Goal: Task Accomplishment & Management: Manage account settings

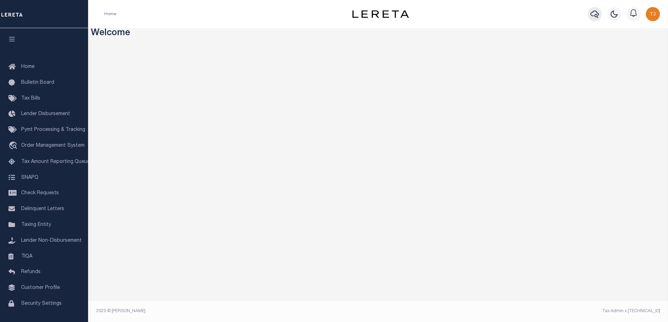
click at [594, 16] on icon "button" at bounding box center [594, 14] width 8 height 8
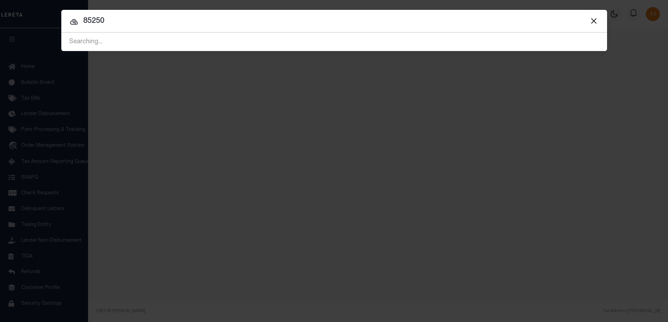
type input "85250"
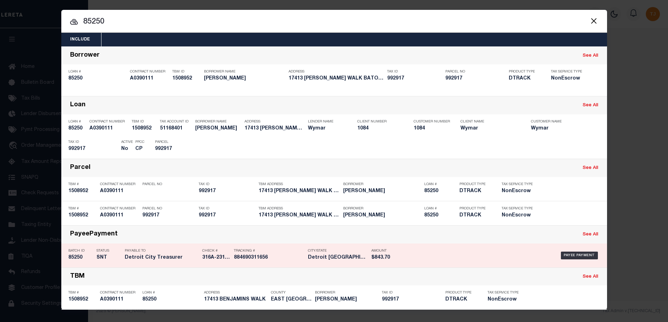
click at [148, 256] on h5 "Detroit City Treasurer" at bounding box center [162, 258] width 74 height 6
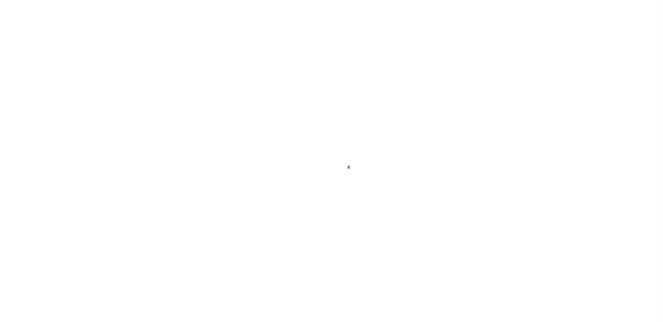
select select "SNT"
type input "09/25/2025"
type input "$843.7"
select select "CCK"
type input "316A-231601564"
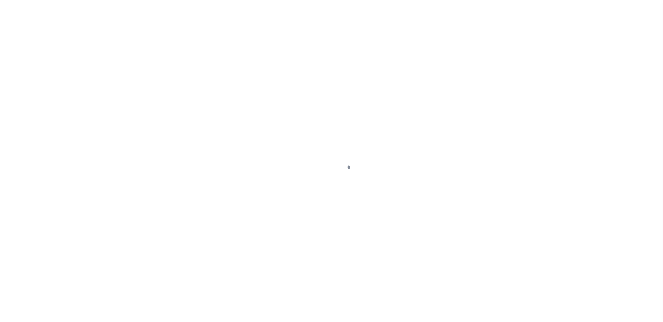
select select "Cole, Gloria"
checkbox input "true"
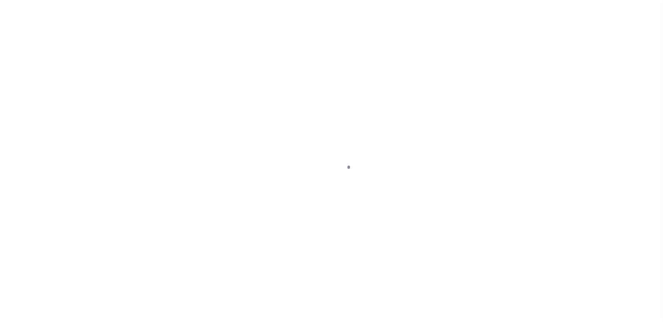
select select "FDX"
type input "09/26/2025"
type input "$28.75"
type input "884690311656"
type input "L.Lige"
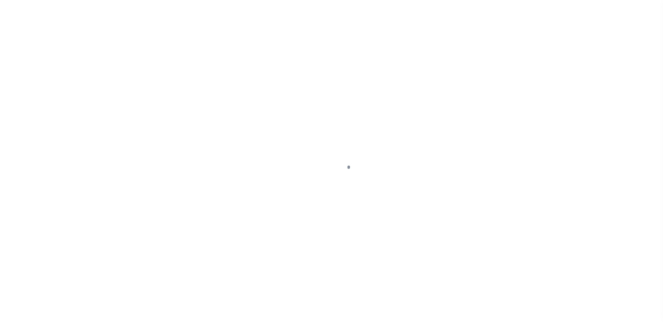
type input "09/29/2025"
type input "N"
select select "37"
type input "316A-231601564"
radio input "true"
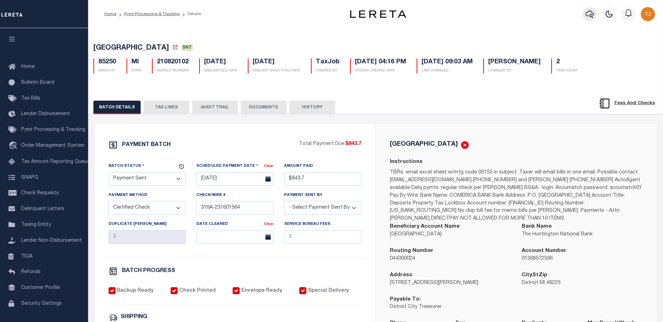
click at [589, 14] on icon "button" at bounding box center [589, 14] width 8 height 8
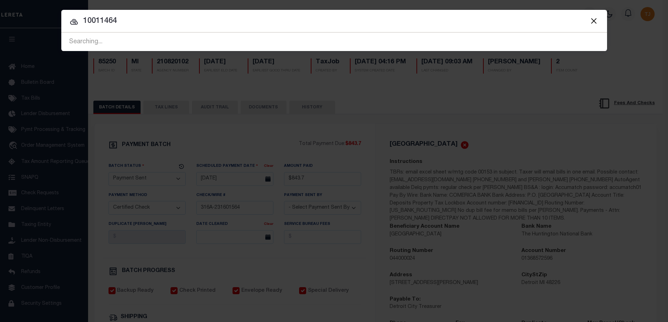
type input "10011464"
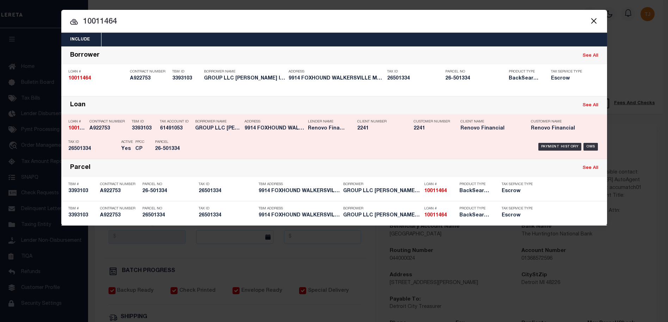
click at [464, 139] on div "Payment History OMS" at bounding box center [398, 147] width 403 height 20
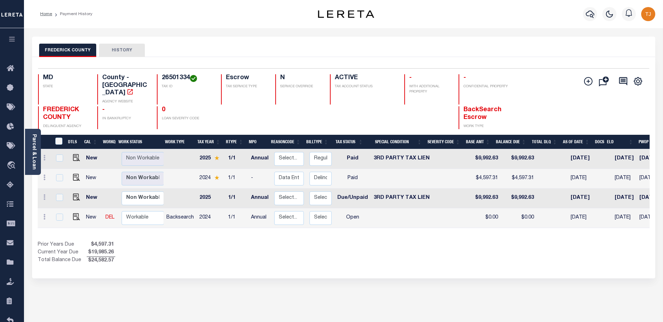
click at [80, 10] on ol "Home Payment History" at bounding box center [66, 14] width 63 height 15
click at [76, 15] on li "Payment History" at bounding box center [72, 14] width 40 height 6
click at [80, 14] on li "Payment History" at bounding box center [72, 14] width 40 height 6
click at [588, 9] on button "button" at bounding box center [590, 14] width 14 height 14
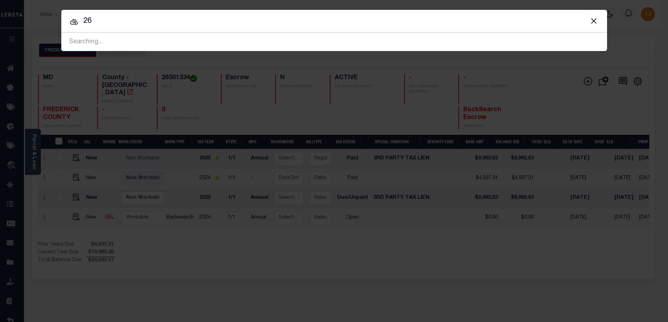
type input "2"
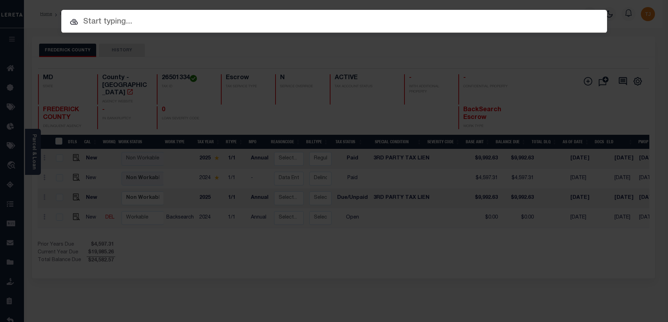
click at [332, 53] on div "Include Loans TBM Customers Borrowers Payments (Lender Non-Disb) Payments (Lend…" at bounding box center [334, 161] width 668 height 322
click at [612, 50] on div "Include Loans TBM Customers Borrowers Payments (Lender Non-Disb) Payments (Lend…" at bounding box center [334, 161] width 668 height 322
click at [616, 48] on div "Include Loans TBM Customers Borrowers Payments (Lender Non-Disb) Payments (Lend…" at bounding box center [334, 161] width 668 height 322
click at [465, 278] on div "Include Loans TBM Customers Borrowers Payments (Lender Non-Disb) Payments (Lend…" at bounding box center [334, 161] width 668 height 322
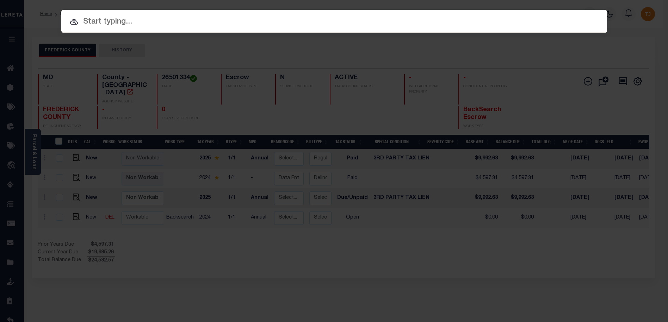
click at [182, 253] on div "Include Loans TBM Customers Borrowers Payments (Lender Non-Disb) Payments (Lend…" at bounding box center [334, 161] width 668 height 322
click at [217, 277] on div "Include Loans TBM Customers Borrowers Payments (Lender Non-Disb) Payments (Lend…" at bounding box center [334, 161] width 668 height 322
click at [632, 36] on div "Include Loans TBM Customers Borrowers Payments (Lender Non-Disb) Payments (Lend…" at bounding box center [334, 161] width 668 height 322
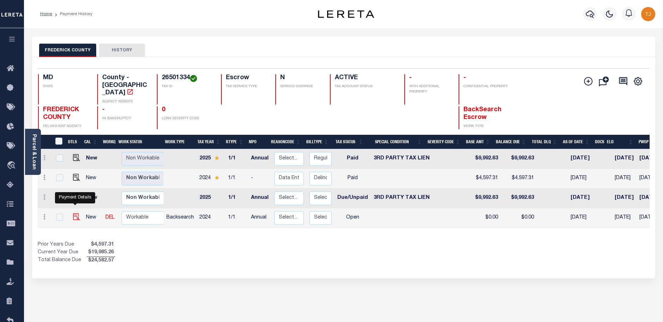
click at [74, 213] on img "" at bounding box center [76, 216] width 7 height 7
checkbox input "true"
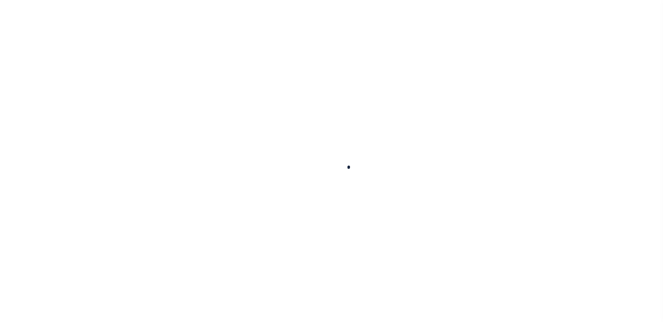
checkbox input "false"
type input "Annual"
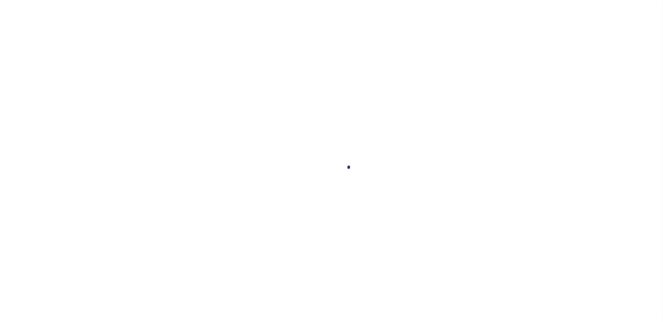
type input "11/25/2024"
select select "OP2"
type input "0"
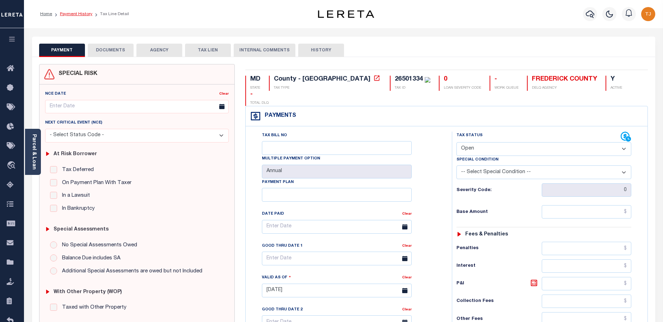
click at [82, 16] on link "Payment History" at bounding box center [76, 14] width 32 height 4
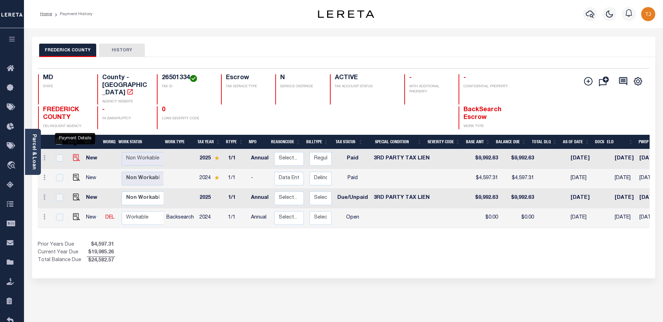
click at [73, 154] on img "" at bounding box center [76, 157] width 7 height 7
checkbox input "true"
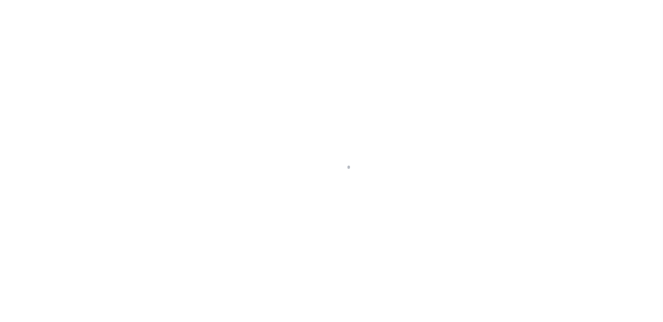
select select "PYD"
select select "20"
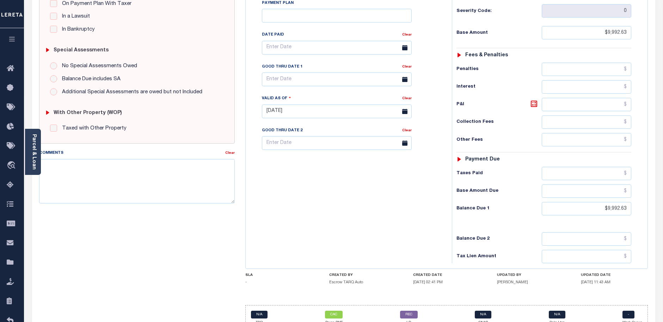
scroll to position [196, 0]
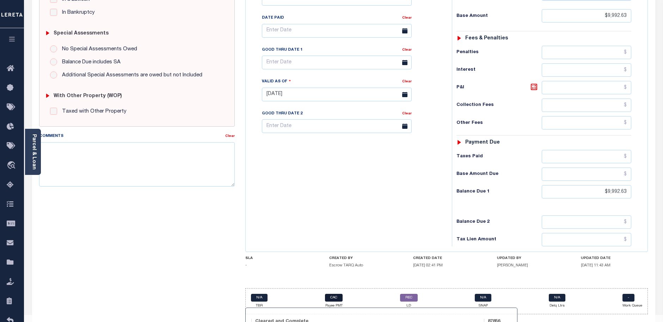
click at [337, 294] on link "CAC" at bounding box center [334, 298] width 18 height 8
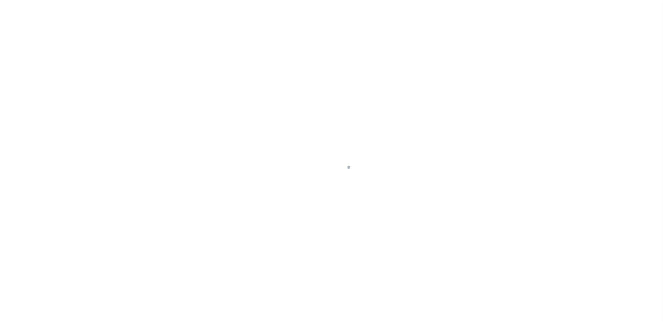
select select "CAC"
select select "CHK"
select select "[PERSON_NAME]"
select select "FDX"
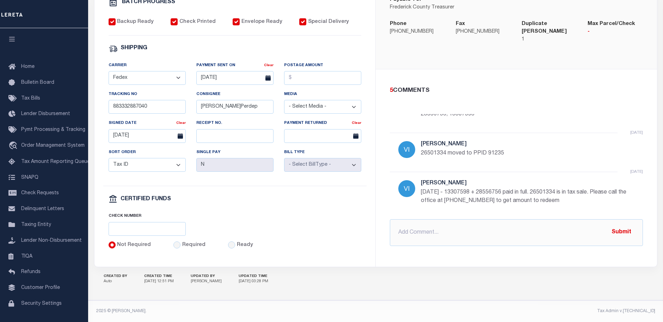
scroll to position [29, 0]
click at [495, 153] on p "26501334 moved to PPID 91235" at bounding box center [526, 155] width 211 height 8
copy p "91235"
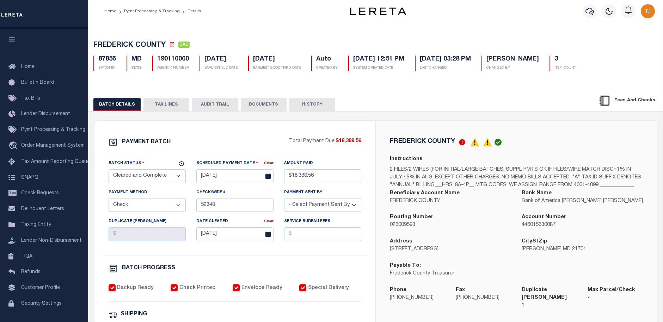
scroll to position [0, 0]
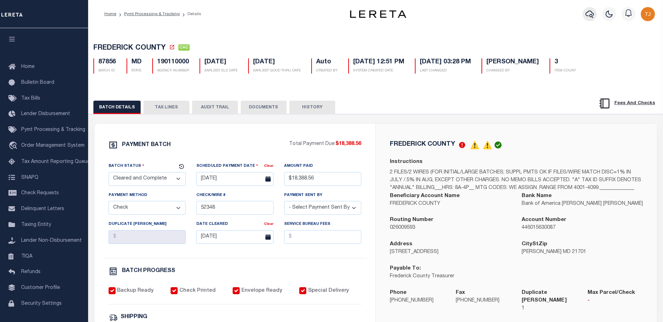
click at [591, 15] on icon "button" at bounding box center [589, 14] width 8 height 8
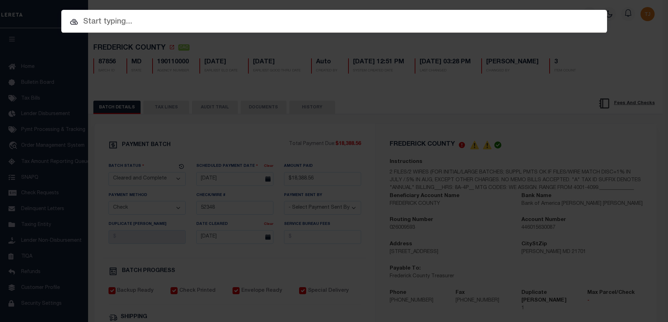
paste input "91235"
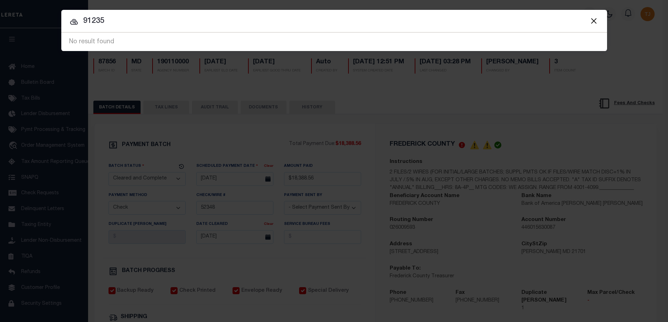
click at [494, 89] on div "Include Loans TBM Customers Borrowers Payments (Lender Non-Disb) Payments (Lend…" at bounding box center [334, 161] width 668 height 322
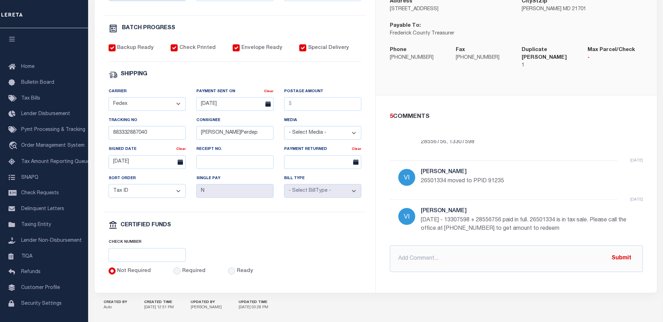
scroll to position [274, 0]
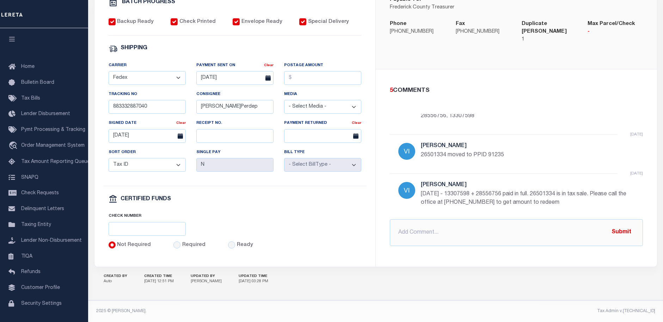
click at [495, 153] on p "26501334 moved to PPID 91235" at bounding box center [526, 155] width 211 height 8
copy p "91235"
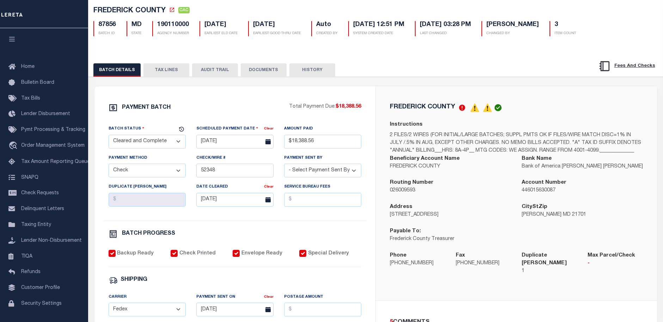
scroll to position [0, 0]
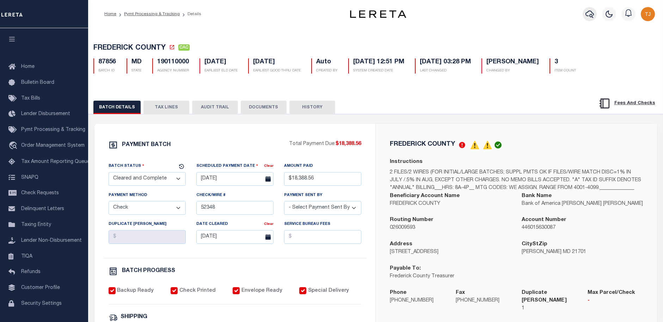
click at [595, 16] on button "button" at bounding box center [589, 14] width 14 height 14
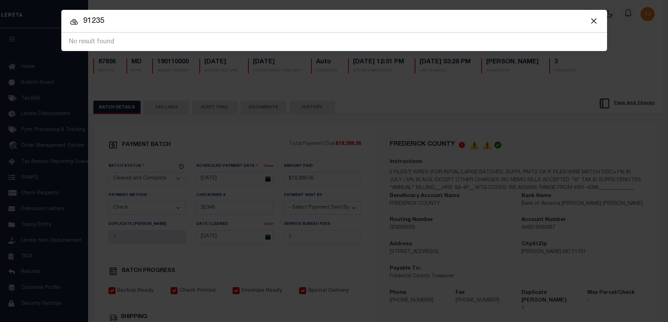
type input "91235"
click at [596, 21] on button "Close" at bounding box center [593, 20] width 9 height 9
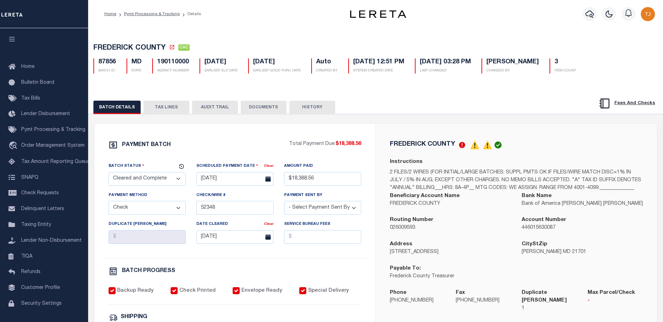
click at [310, 111] on button "HISTORY" at bounding box center [312, 107] width 46 height 13
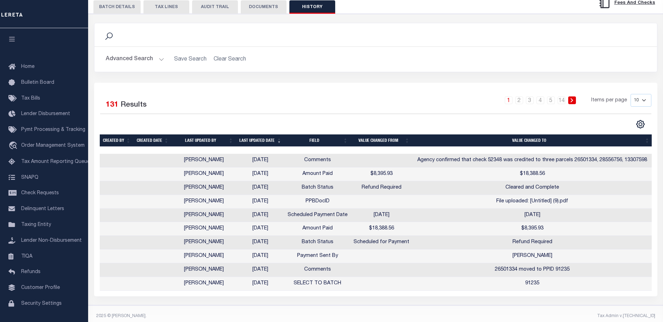
scroll to position [106, 0]
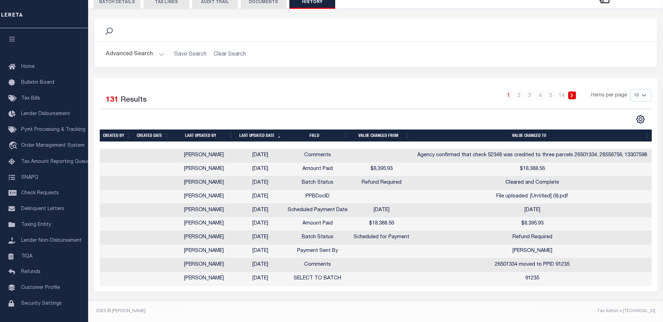
click at [533, 280] on td "91235" at bounding box center [532, 279] width 240 height 14
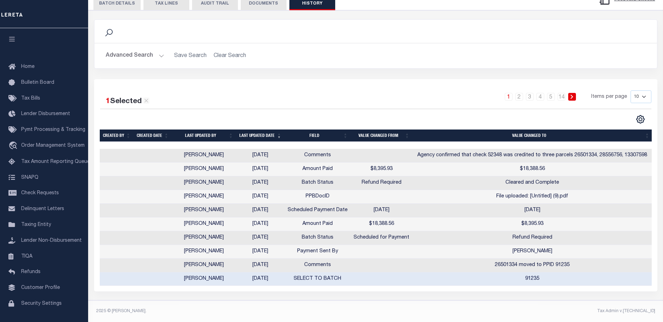
click at [533, 280] on td "91235" at bounding box center [532, 280] width 240 height 14
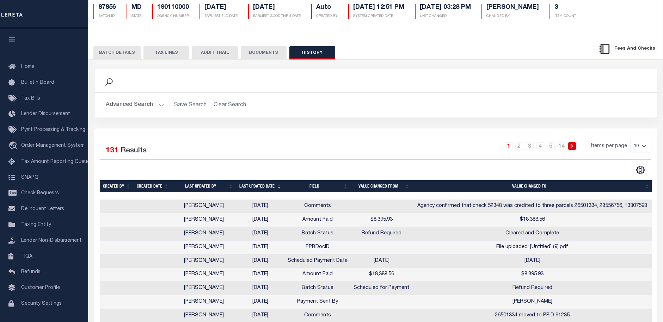
scroll to position [112, 0]
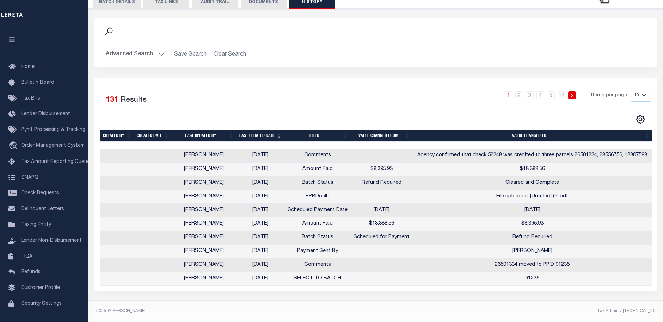
copy td "91235"
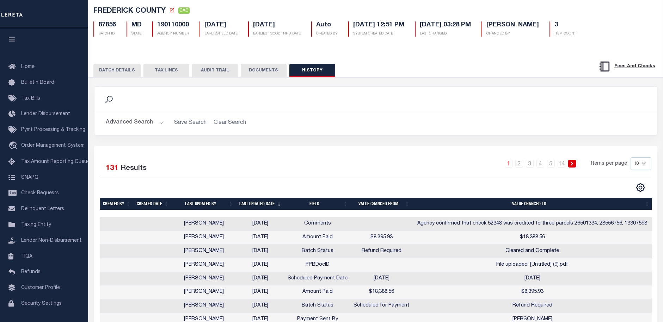
scroll to position [0, 0]
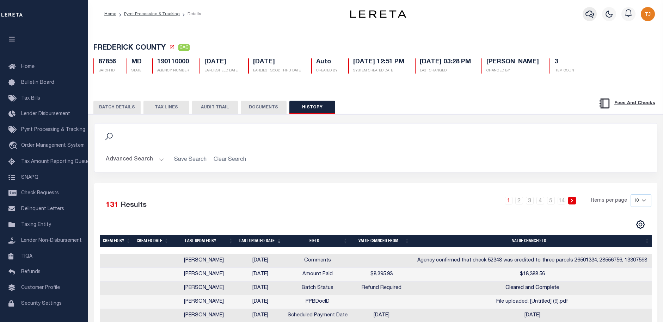
click at [591, 13] on icon "button" at bounding box center [589, 14] width 8 height 8
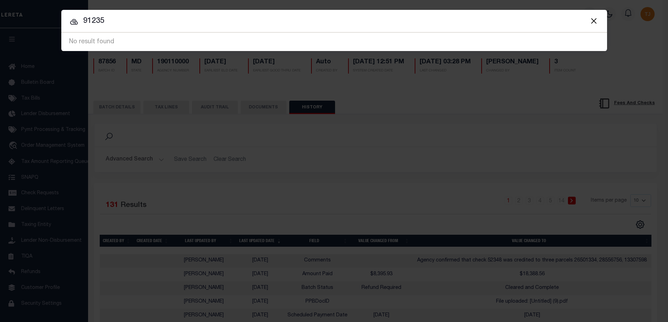
click at [498, 141] on div "Include Loans TBM Customers Borrowers Payments (Lender Non-Disb) Payments (Lend…" at bounding box center [334, 161] width 668 height 322
click at [466, 179] on div "Include Loans TBM Customers Borrowers Payments (Lender Non-Disb) Payments (Lend…" at bounding box center [334, 161] width 668 height 322
click at [593, 24] on button "Close" at bounding box center [593, 20] width 9 height 9
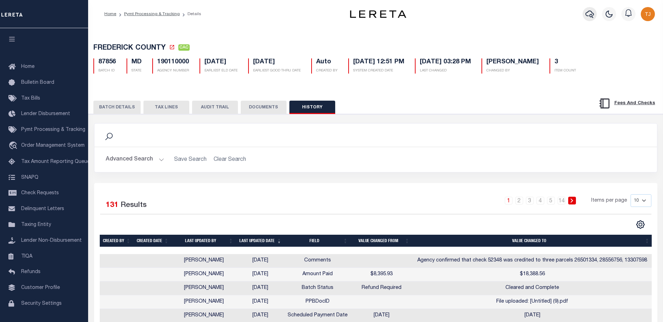
click at [590, 15] on icon "button" at bounding box center [589, 14] width 8 height 7
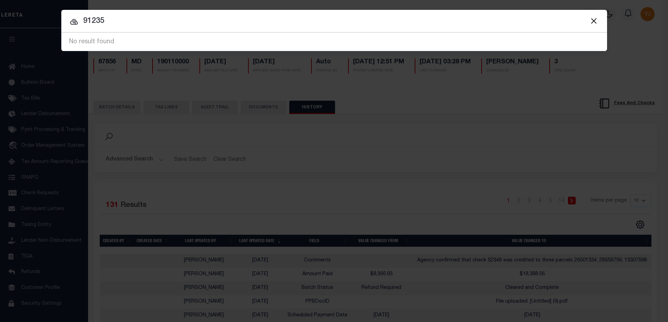
drag, startPoint x: 154, startPoint y: 23, endPoint x: -11, endPoint y: 18, distance: 165.3
click at [0, 18] on html "Home Pymt Processing & Tracking Details" at bounding box center [334, 214] width 668 height 428
type input "10011464"
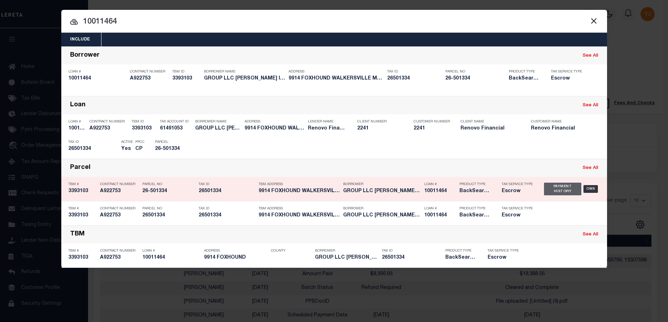
click at [548, 192] on div "Payment History" at bounding box center [563, 189] width 38 height 13
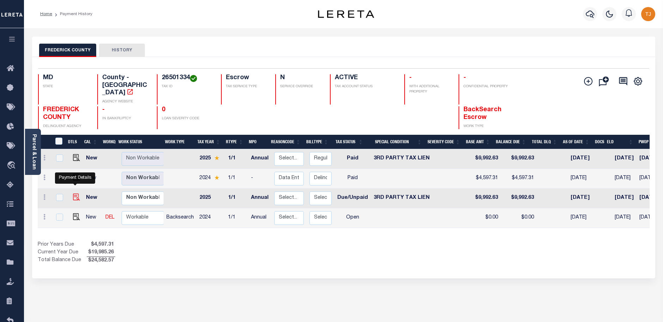
click at [76, 194] on img "" at bounding box center [76, 197] width 7 height 7
checkbox input "true"
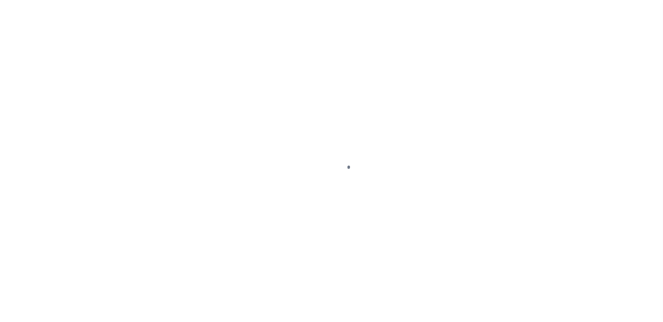
select select "DUE"
select select "20"
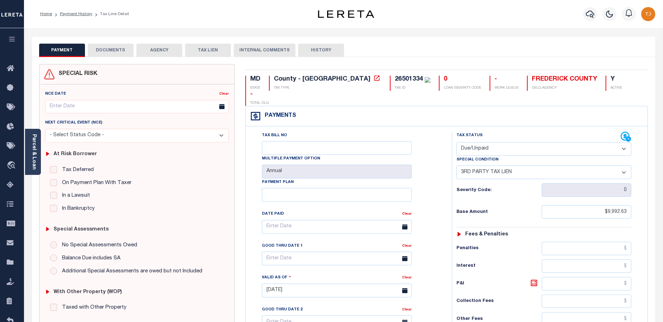
click at [116, 53] on button "DOCUMENTS" at bounding box center [111, 50] width 46 height 13
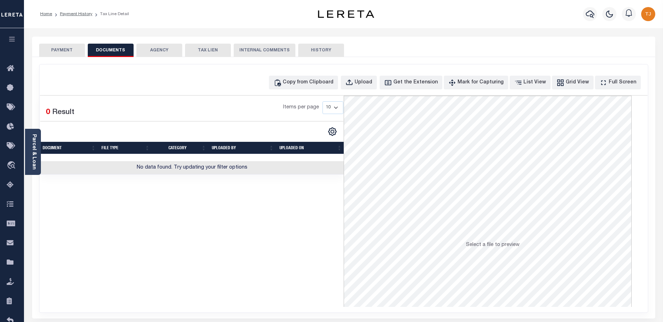
click at [165, 47] on button "AGENCY" at bounding box center [159, 50] width 46 height 13
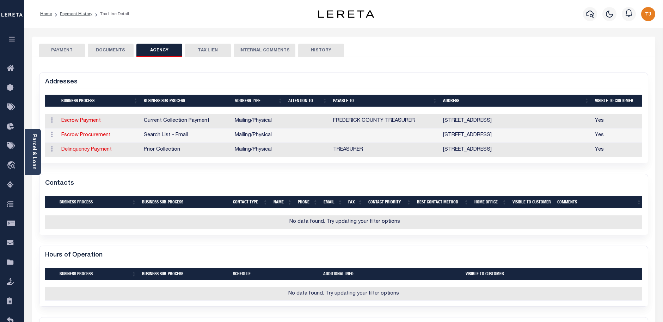
click at [301, 49] on button "HISTORY" at bounding box center [321, 50] width 46 height 13
select select "50"
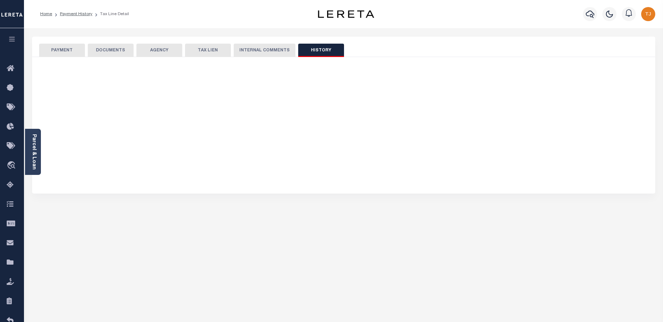
select select "50"
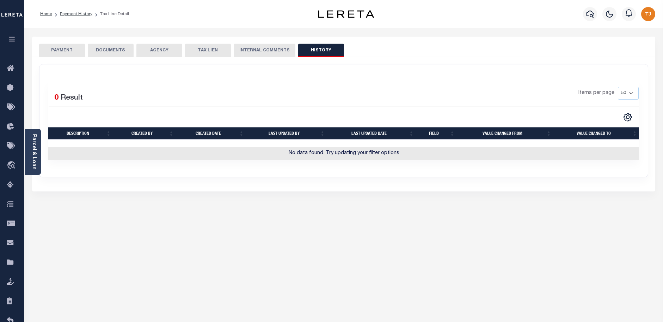
click at [60, 47] on button "PAYMENT" at bounding box center [62, 50] width 46 height 13
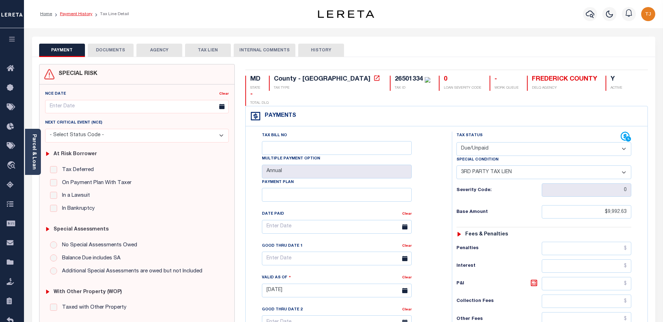
click at [79, 16] on link "Payment History" at bounding box center [76, 14] width 32 height 4
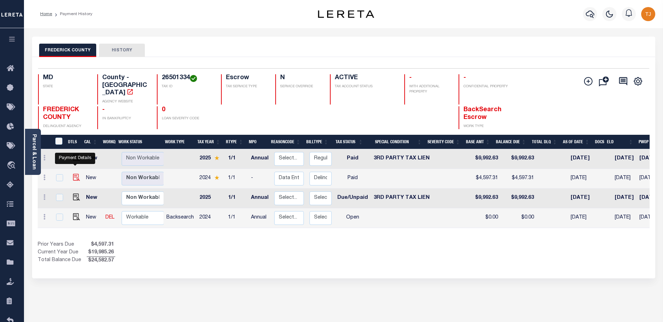
click at [74, 174] on img "" at bounding box center [76, 177] width 7 height 7
checkbox input "true"
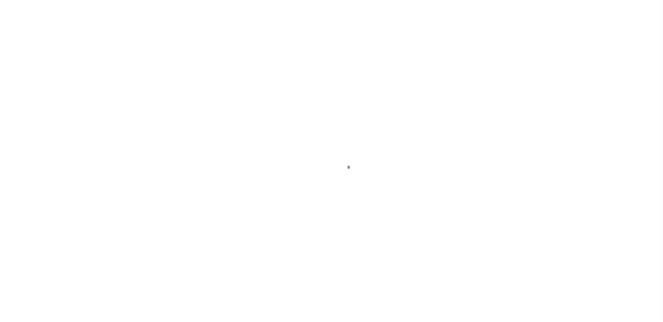
select select "PYD"
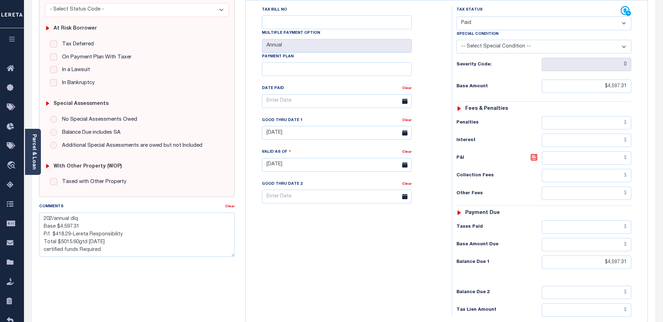
scroll to position [196, 0]
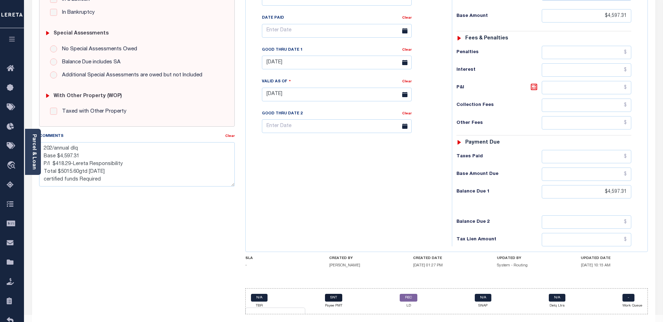
click at [337, 294] on link "SNT" at bounding box center [333, 298] width 17 height 8
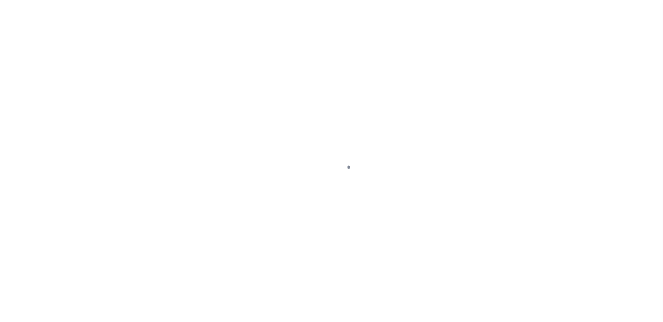
select select "SNT"
select select "CCK"
select select "FDX"
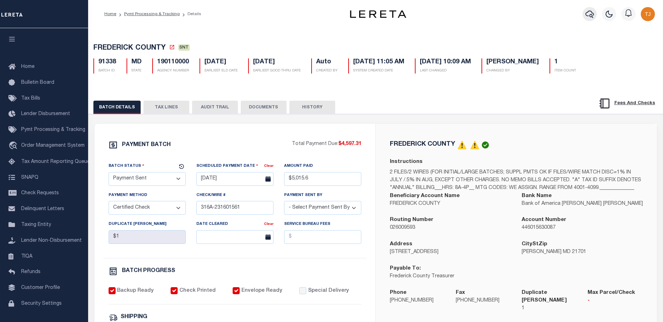
click at [588, 14] on icon "button" at bounding box center [589, 14] width 8 height 8
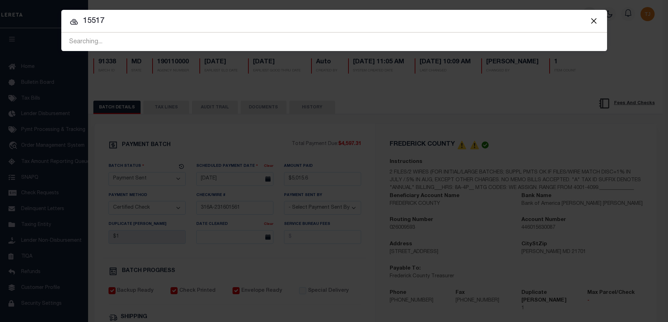
type input "15517"
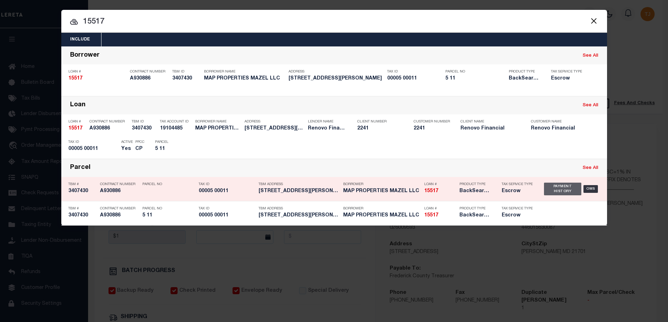
click at [567, 191] on div "Payment History" at bounding box center [563, 189] width 38 height 13
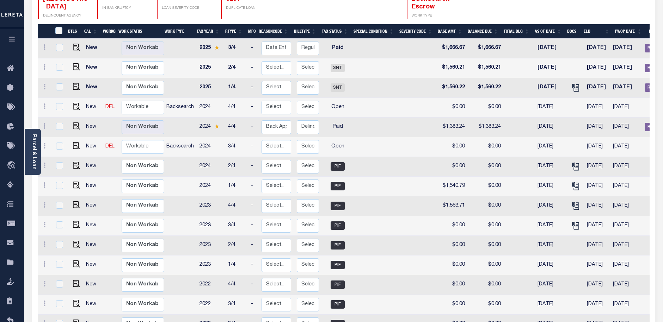
scroll to position [91, 0]
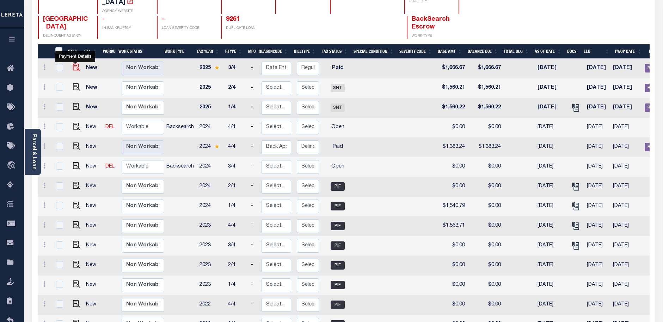
click at [73, 64] on img "" at bounding box center [76, 67] width 7 height 7
checkbox input "true"
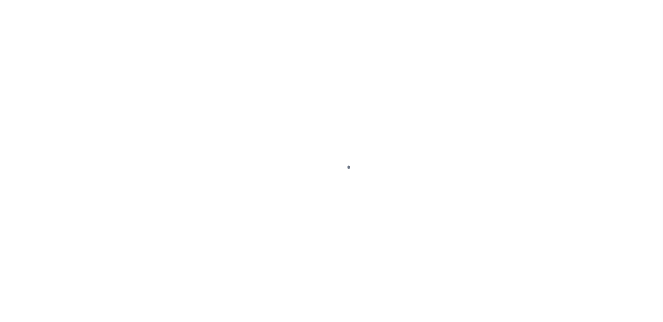
select select "PYD"
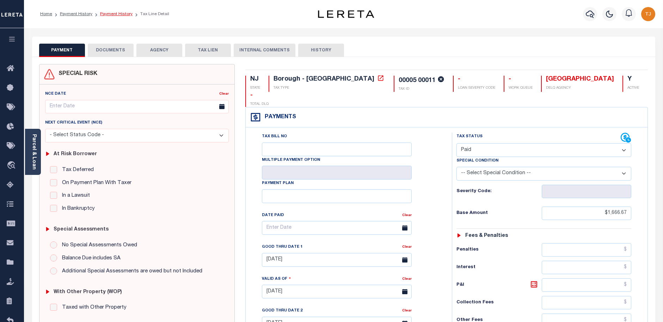
click at [115, 14] on link "Payment History" at bounding box center [116, 14] width 32 height 4
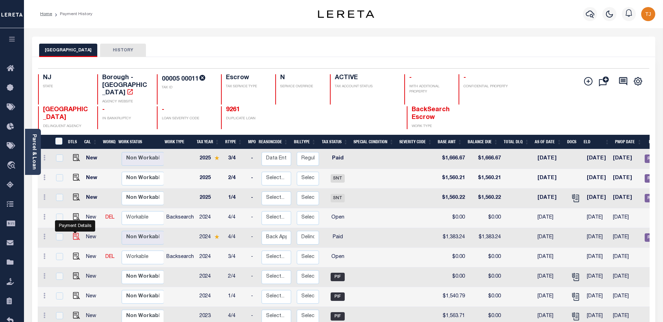
click at [74, 233] on img "" at bounding box center [76, 236] width 7 height 7
checkbox input "true"
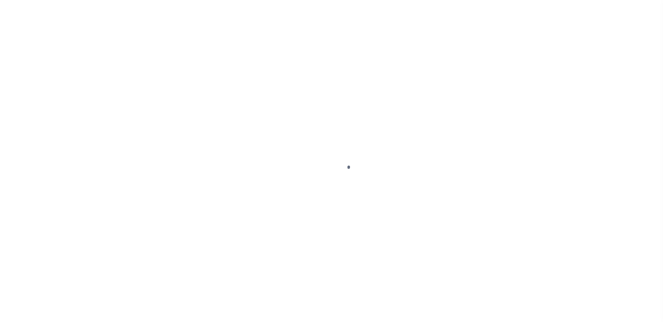
select select "PYD"
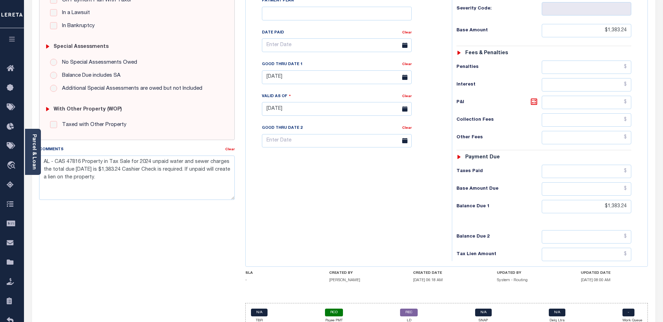
scroll to position [196, 0]
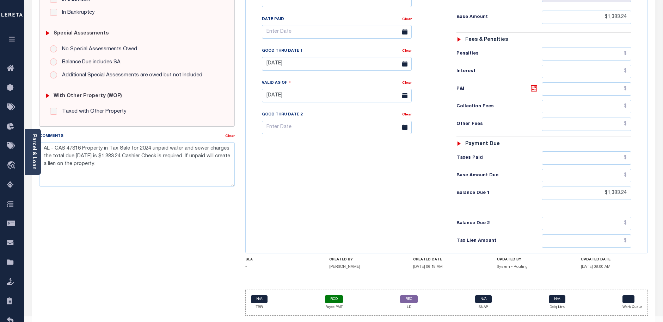
click at [169, 211] on div "SPECIAL RISK NCE Date Clear - Select Status Code -" at bounding box center [137, 95] width 206 height 454
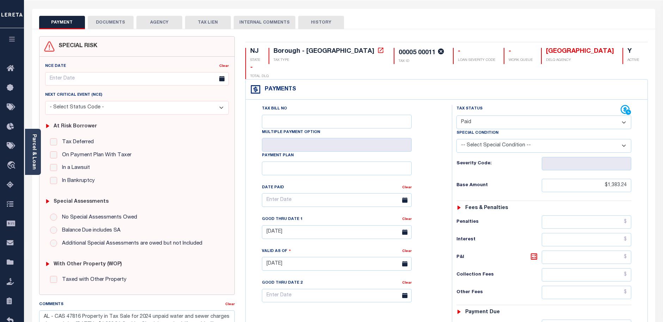
scroll to position [0, 0]
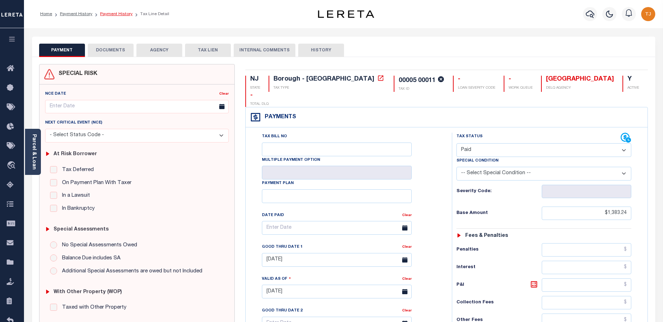
click at [116, 12] on link "Payment History" at bounding box center [116, 14] width 32 height 4
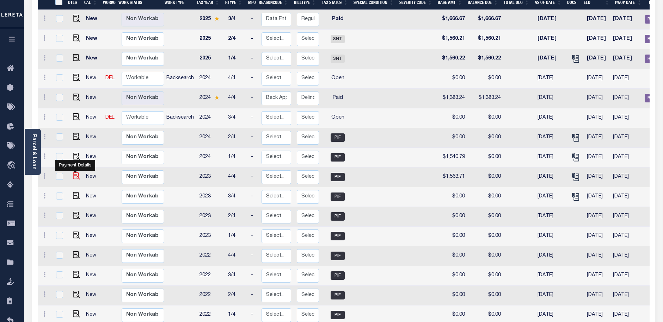
scroll to position [91, 0]
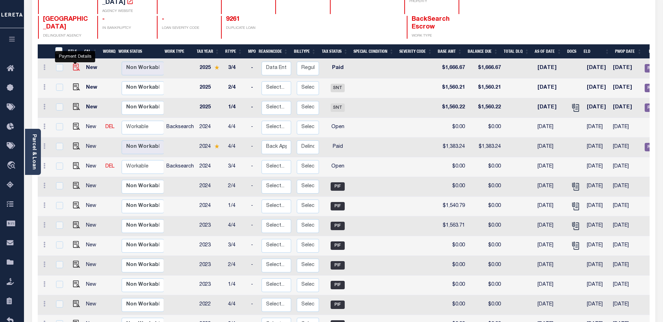
click at [74, 64] on img "" at bounding box center [76, 67] width 7 height 7
checkbox input "true"
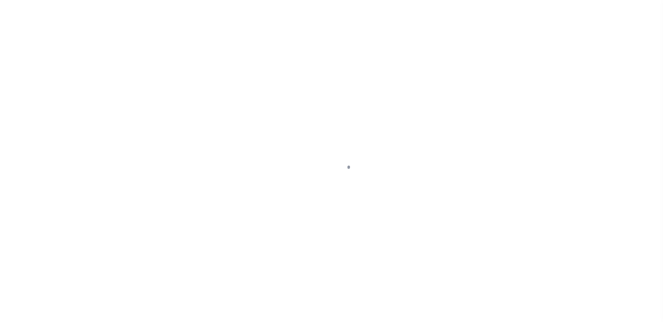
select select "PYD"
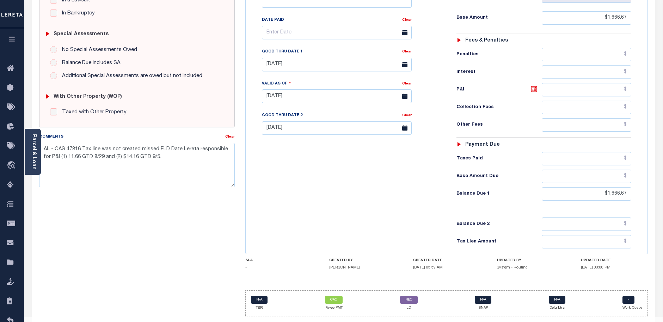
scroll to position [196, 0]
click at [333, 296] on link "CAC" at bounding box center [334, 300] width 18 height 8
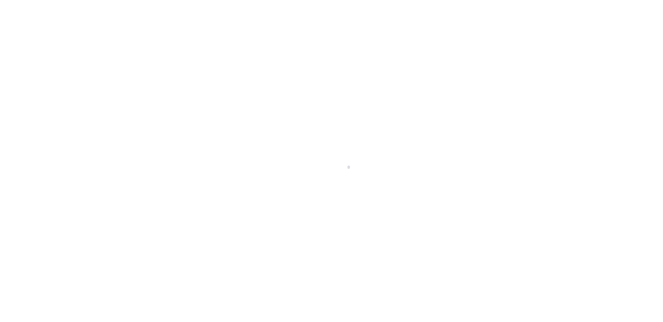
select select "CAC"
select select "CHK"
select select "[PERSON_NAME]"
select select "FDX"
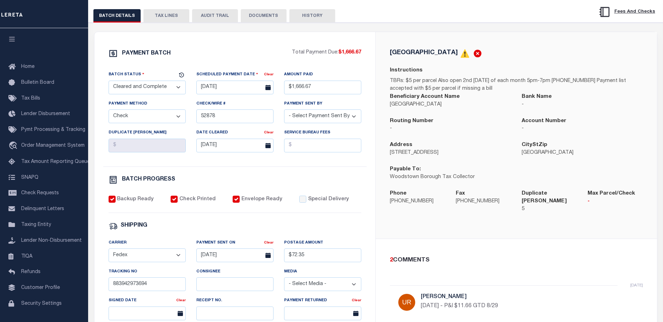
scroll to position [62, 0]
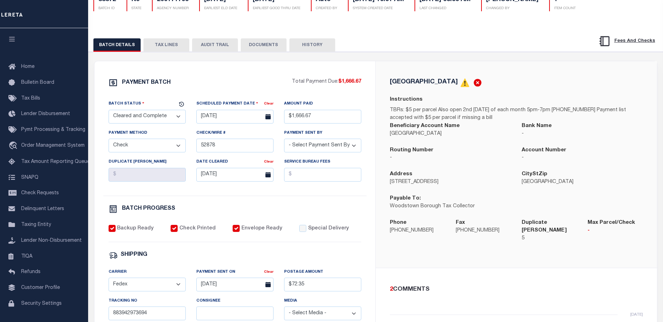
click at [168, 42] on button "TAX LINES" at bounding box center [166, 44] width 46 height 13
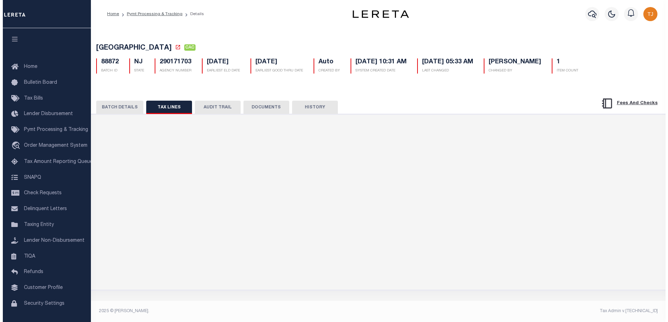
scroll to position [0, 0]
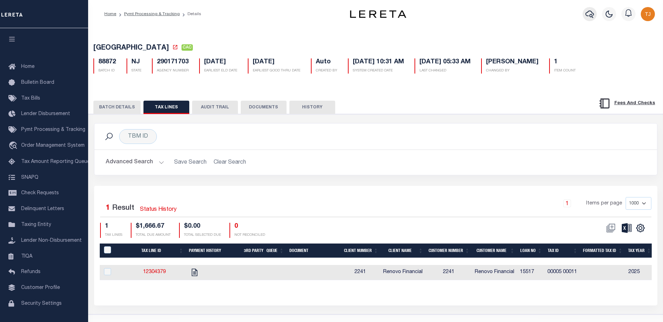
click at [587, 20] on button "button" at bounding box center [589, 14] width 14 height 14
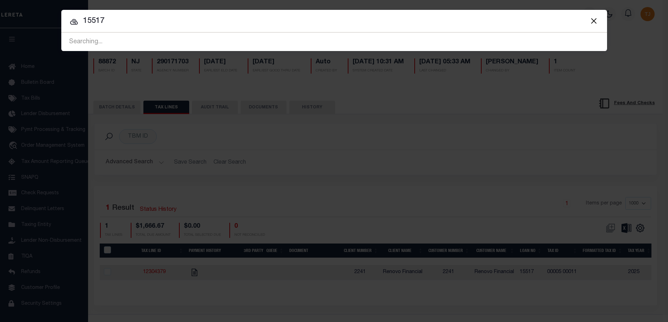
type input "15517"
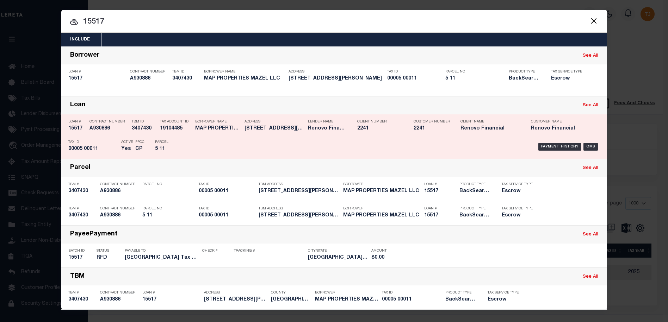
click at [315, 129] on h5 "Renovo Financial" at bounding box center [327, 129] width 39 height 6
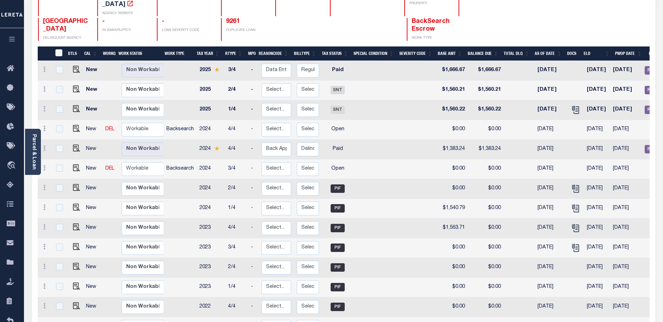
scroll to position [106, 0]
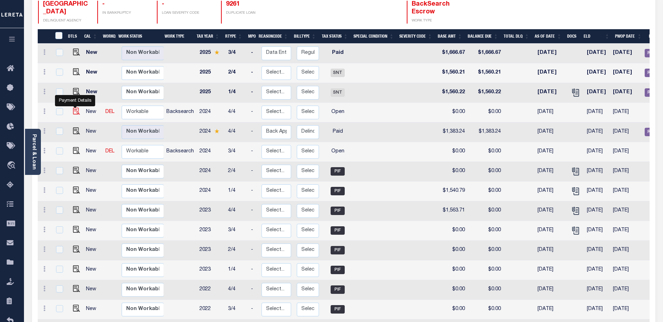
click at [77, 108] on img "" at bounding box center [76, 111] width 7 height 7
checkbox input "true"
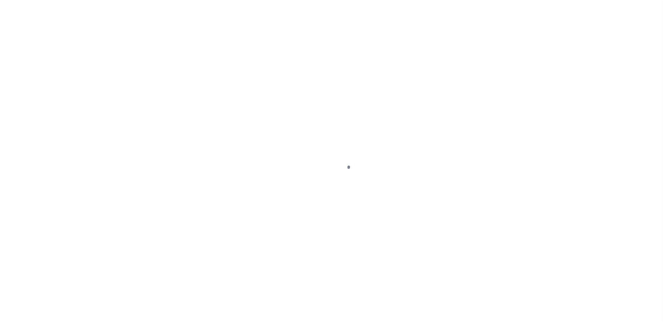
select select "OP2"
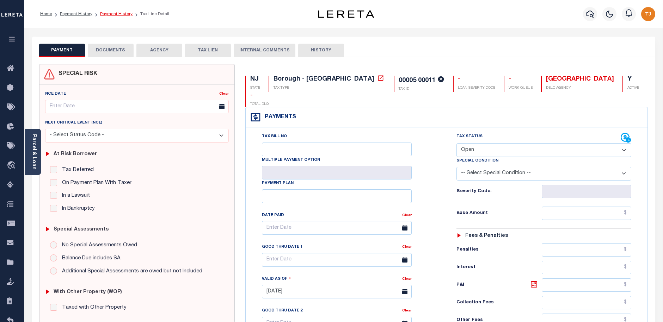
click at [110, 13] on link "Payment History" at bounding box center [116, 14] width 32 height 4
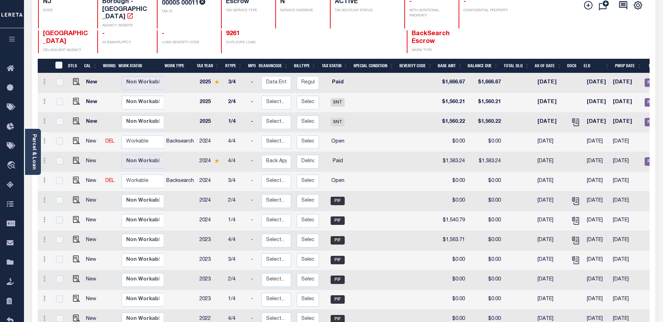
scroll to position [106, 0]
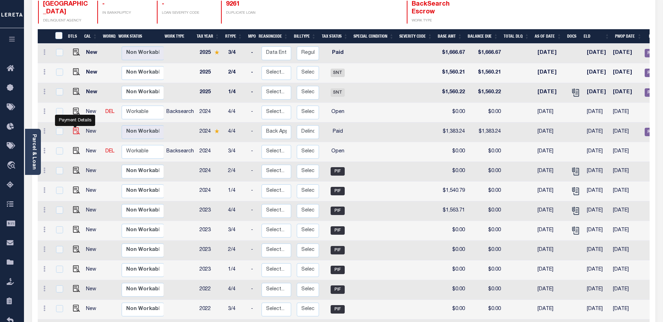
click at [74, 128] on img "" at bounding box center [76, 131] width 7 height 7
checkbox input "true"
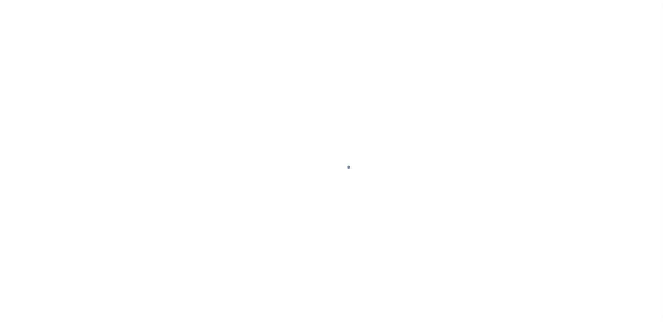
select select "PYD"
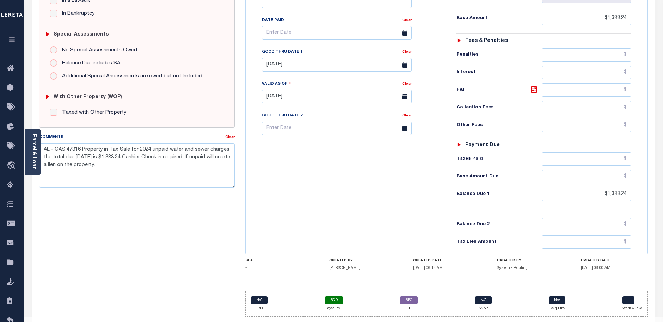
scroll to position [196, 0]
click at [336, 296] on link "RCD" at bounding box center [334, 300] width 18 height 8
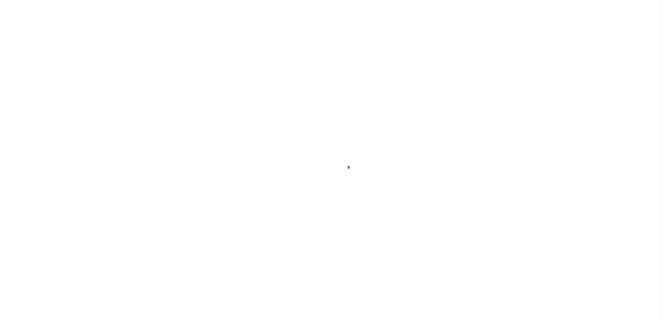
select select "RCD"
select select "CCK"
select select "Villatoro-Benitez, Andres"
select select "FDX"
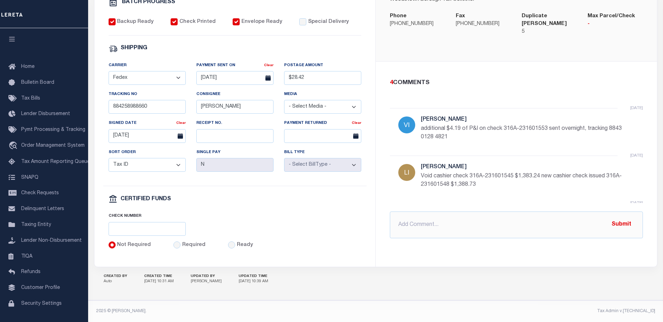
scroll to position [274, 0]
click at [624, 193] on div "4 COMMENTS 2 week ago Villatoro-Benitez, Andres additional $4.19 of P&I on chec…" at bounding box center [516, 159] width 264 height 160
click at [605, 184] on div "3 week ago Little, Audria Void cashier check 316A-231601545 $1,383.24 new cashi…" at bounding box center [526, 179] width 211 height 31
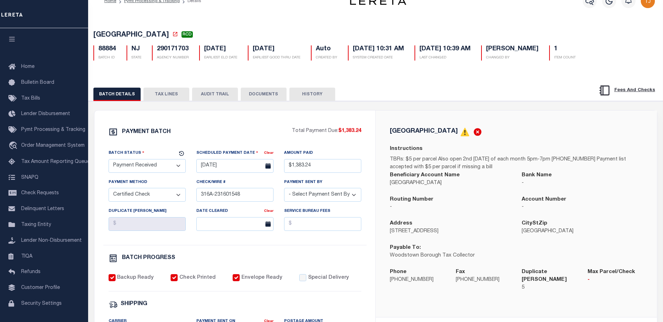
scroll to position [0, 0]
